Goal: Check status: Check status

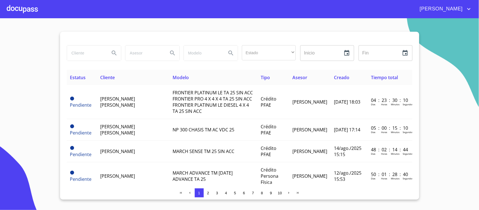
click at [455, 69] on section "Estado ​ ​ Inicio ​ Fin ​ Estatus Cliente Modelo Tipo Asesor Creado Tiempo tota…" at bounding box center [239, 114] width 479 height 192
click at [10, 10] on div at bounding box center [22, 9] width 31 height 18
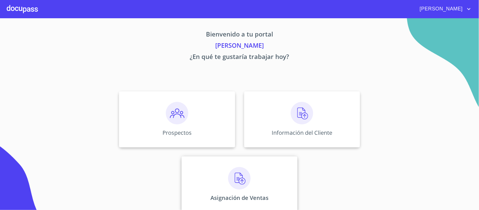
click at [234, 182] on img at bounding box center [239, 178] width 22 height 22
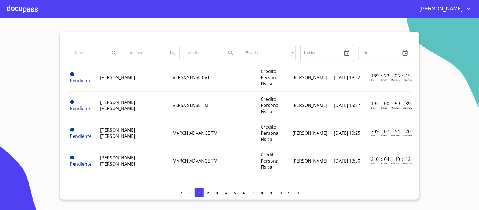
scroll to position [591, 0]
click at [208, 191] on span "2" at bounding box center [208, 193] width 2 height 4
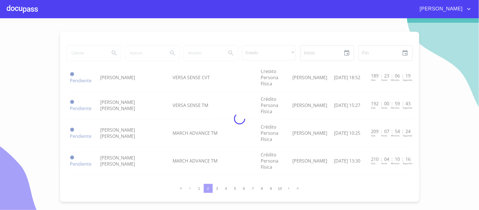
scroll to position [464, 0]
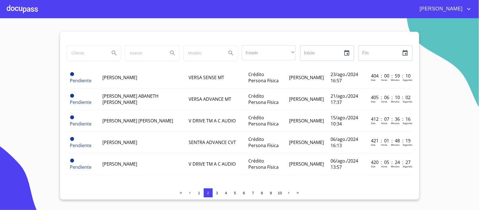
click at [218, 192] on span "3" at bounding box center [217, 193] width 4 height 4
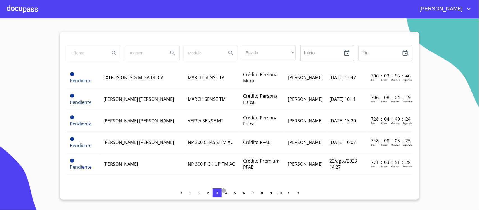
click at [223, 189] on button "4" at bounding box center [226, 192] width 9 height 9
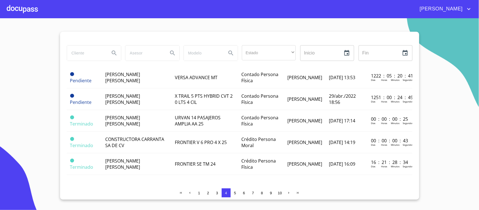
click at [451, 11] on span "[PERSON_NAME]" at bounding box center [441, 8] width 50 height 9
click at [462, 13] on li "Salir" at bounding box center [463, 12] width 18 height 10
